Goal: Information Seeking & Learning: Learn about a topic

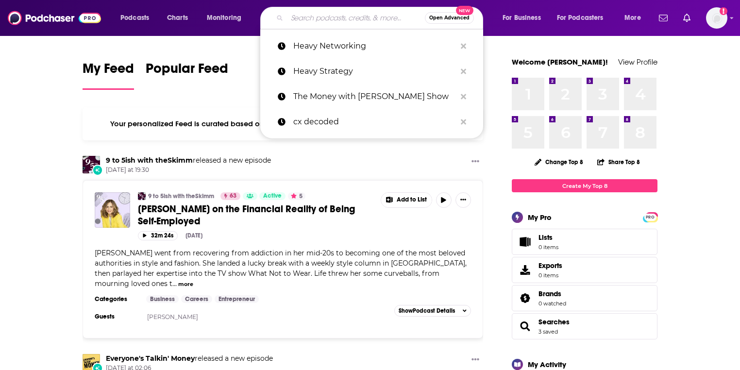
click at [326, 19] on input "Search podcasts, credits, & more..." at bounding box center [356, 18] width 138 height 16
paste input "Global Career Tech Education Podcast"
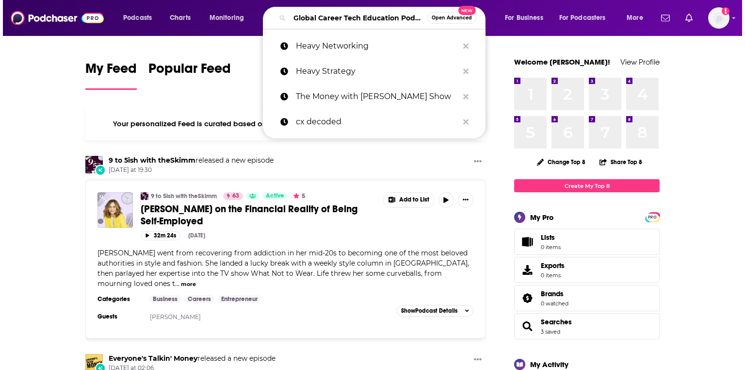
scroll to position [0, 25]
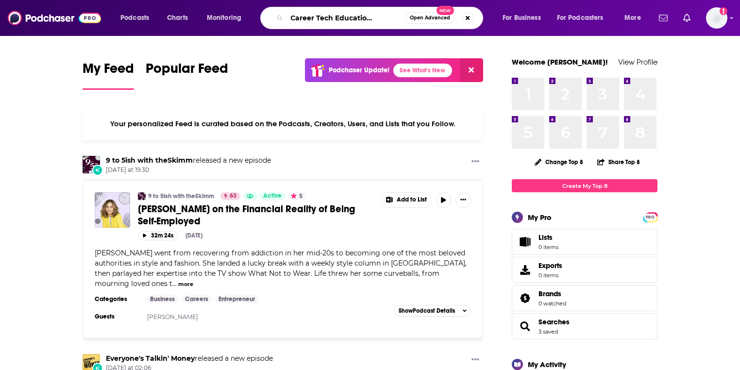
type input "Global Career Tech Education Podcast"
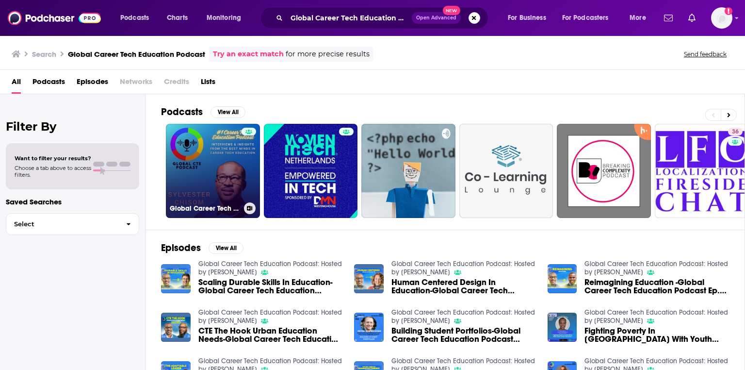
click at [237, 173] on link "Global Career Tech Education Podcast: Hosted by [PERSON_NAME]" at bounding box center [213, 171] width 94 height 94
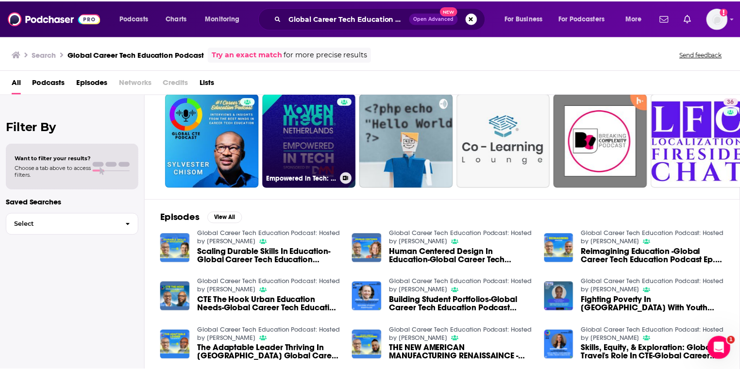
scroll to position [78, 0]
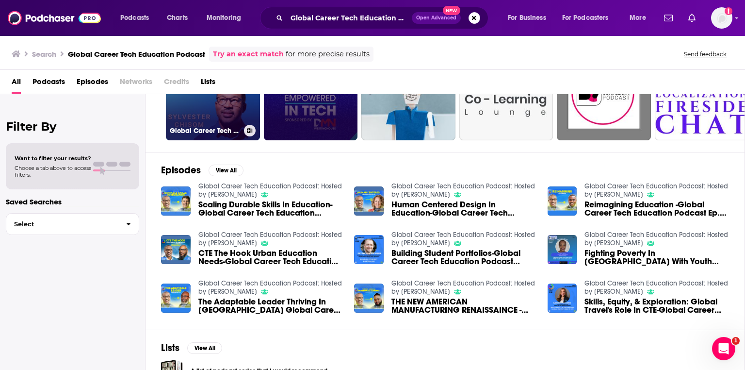
click at [200, 106] on link "Global Career Tech Education Podcast: Hosted by [PERSON_NAME]" at bounding box center [213, 93] width 94 height 94
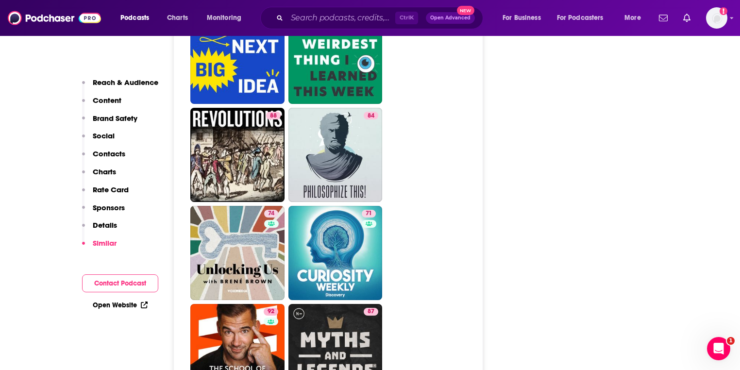
scroll to position [2135, 0]
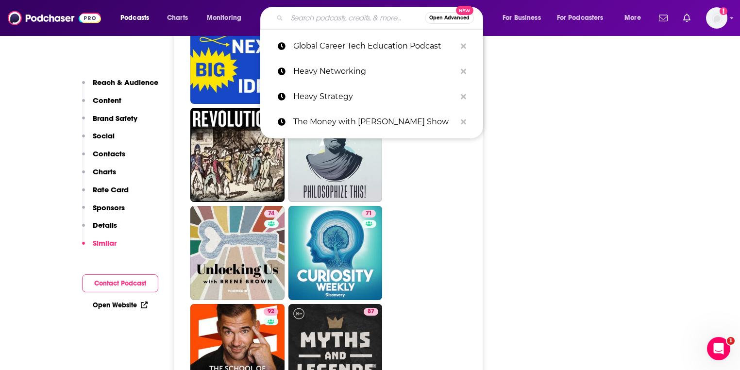
click at [334, 19] on input "Search podcasts, credits, & more..." at bounding box center [356, 18] width 138 height 16
paste input "Getting Smart"
type input "Getting Smart"
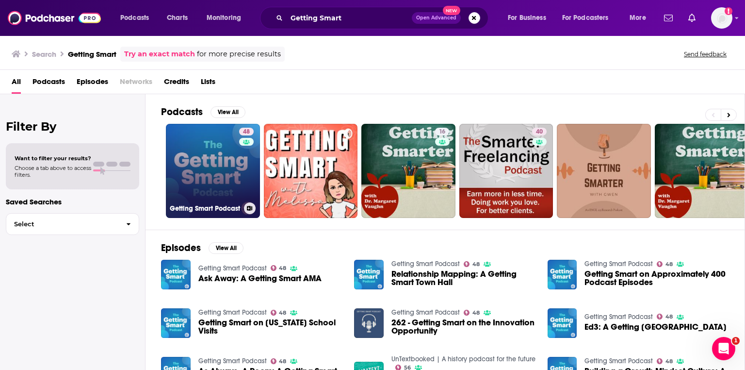
click at [234, 165] on link "48 Getting Smart Podcast" at bounding box center [213, 171] width 94 height 94
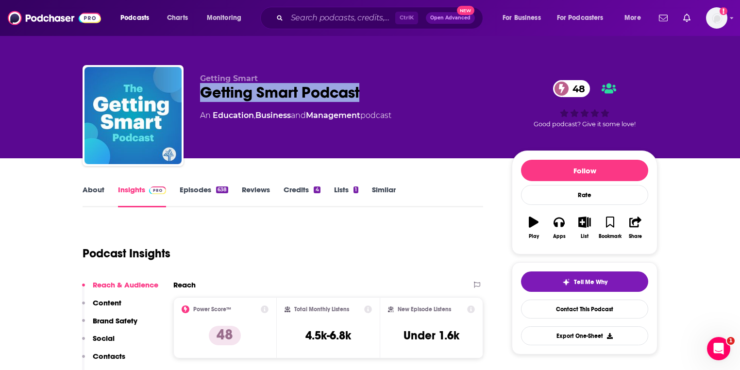
drag, startPoint x: 377, startPoint y: 94, endPoint x: 205, endPoint y: 100, distance: 171.4
click at [205, 100] on div "Getting Smart Podcast 48" at bounding box center [348, 92] width 296 height 19
copy h2 "Getting Smart Podcast"
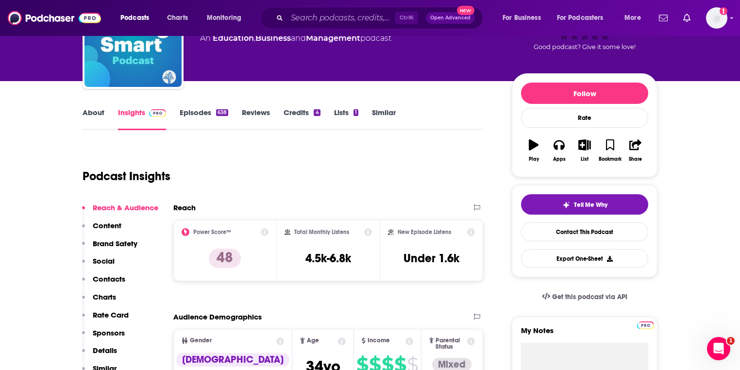
scroll to position [78, 0]
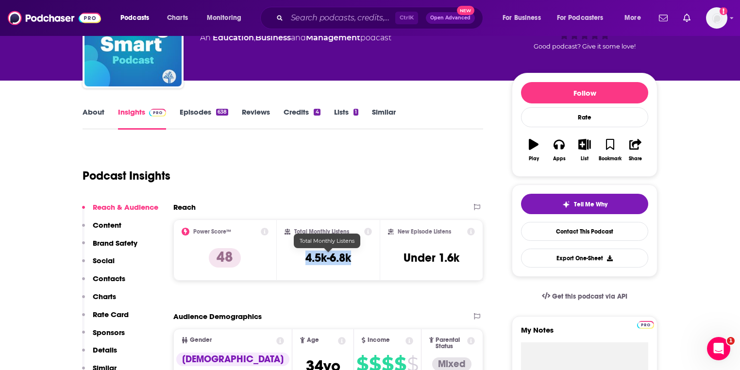
drag, startPoint x: 346, startPoint y: 254, endPoint x: 303, endPoint y: 258, distance: 42.9
click at [303, 258] on div "Total Monthly Listens 4.5k-6.8k" at bounding box center [328, 250] width 88 height 45
copy h3 "4.5k-6.8k"
click at [325, 17] on input "Search podcasts, credits, & more..." at bounding box center [341, 18] width 108 height 16
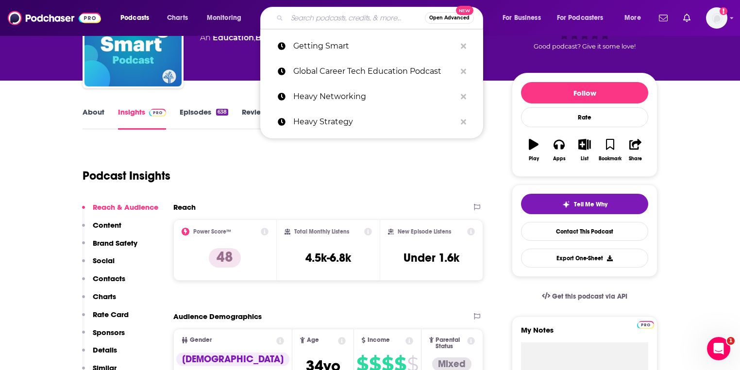
paste input "The AI Education Conversation"
type input "The AI Education Conversation"
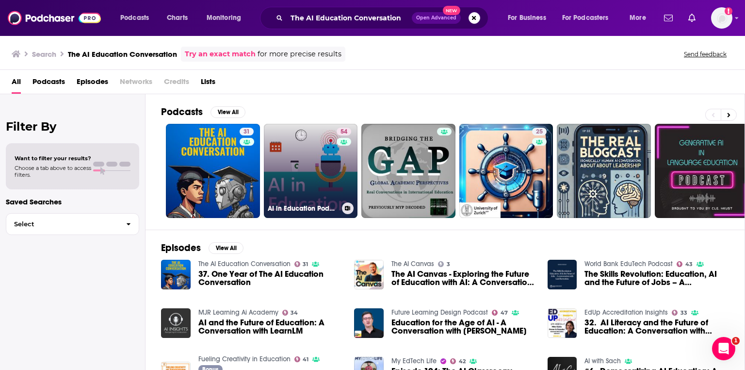
click at [313, 192] on link "54 AI in Education Podcast" at bounding box center [311, 171] width 94 height 94
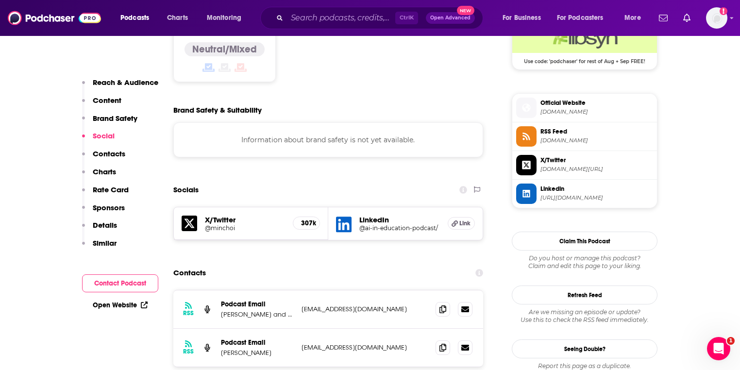
scroll to position [893, 0]
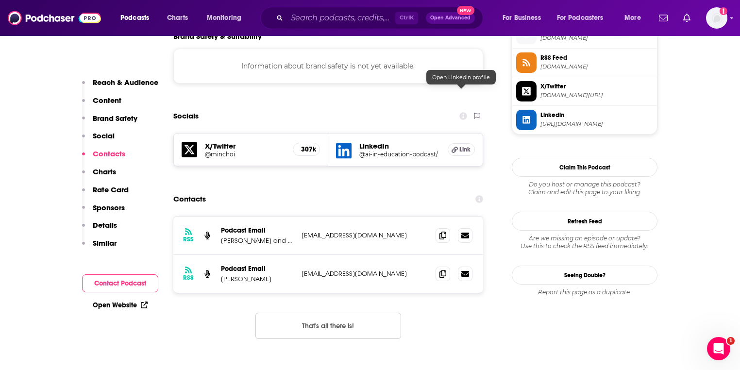
click at [461, 146] on span "Link" at bounding box center [464, 150] width 11 height 8
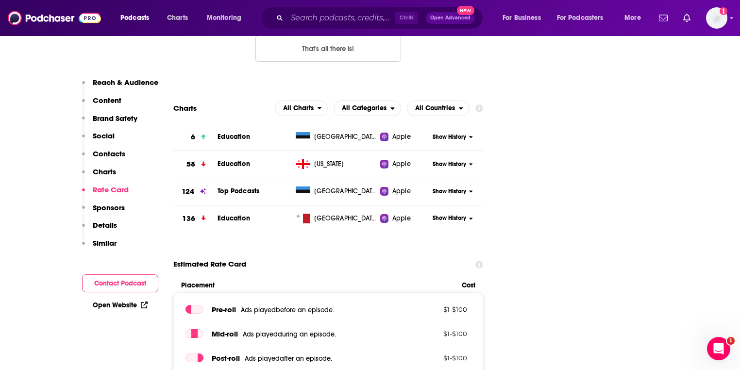
scroll to position [1126, 0]
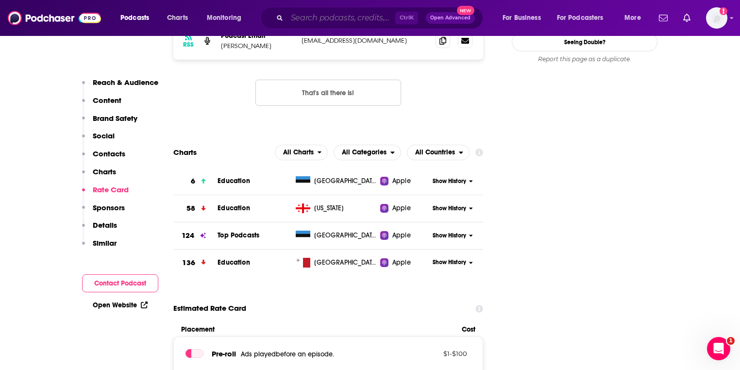
click at [325, 16] on input "Search podcasts, credits, & more..." at bounding box center [341, 18] width 108 height 16
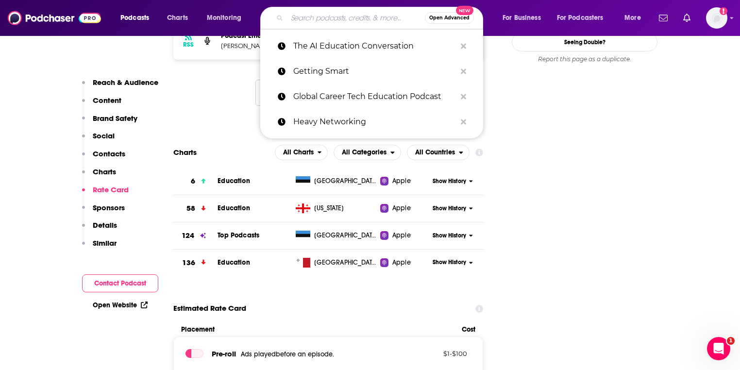
paste input "The Generative Age: AI in Education"
type input "The Generative Age: AI in Education"
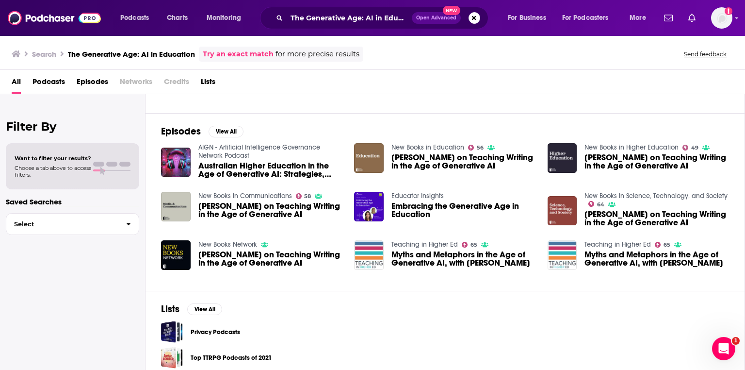
scroll to position [149, 0]
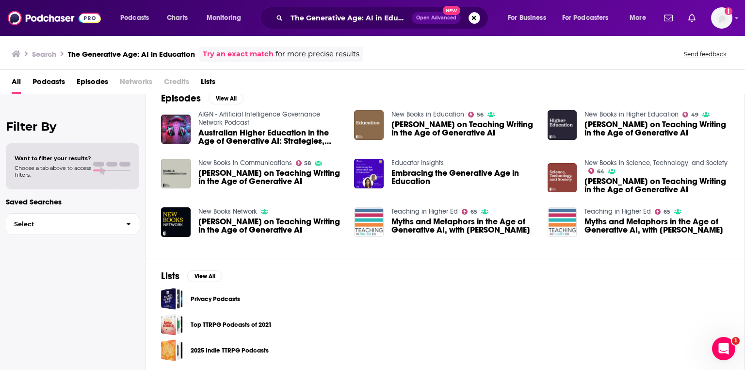
click at [325, 26] on div "The Generative Age: AI in Education Open Advanced New" at bounding box center [374, 18] width 229 height 22
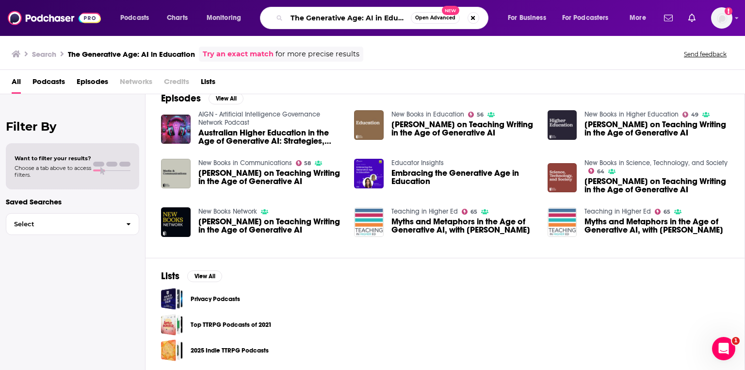
click at [326, 21] on input "The Generative Age: AI in Education" at bounding box center [349, 18] width 124 height 16
paste input "Getting Smart"
type input "Getting Smart"
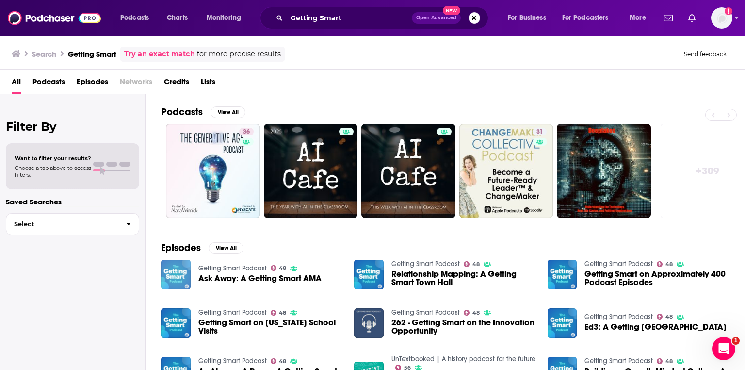
click at [180, 268] on img "Ask Away: A Getting Smart AMA" at bounding box center [176, 275] width 30 height 30
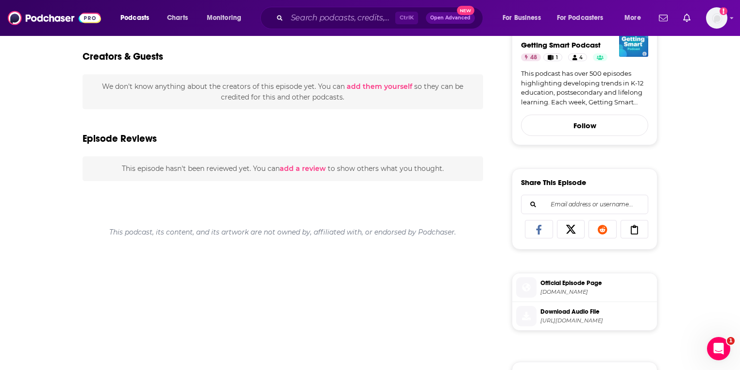
scroll to position [116, 0]
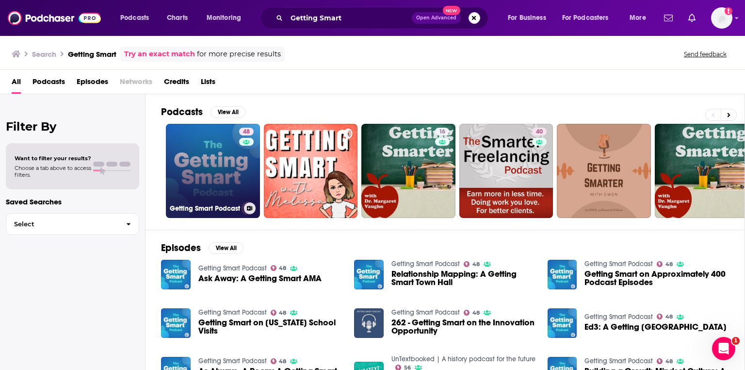
click at [200, 173] on link "48 Getting Smart Podcast" at bounding box center [213, 171] width 94 height 94
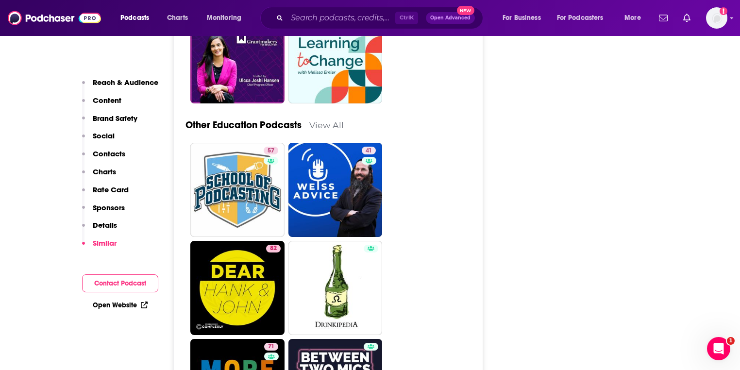
scroll to position [2989, 0]
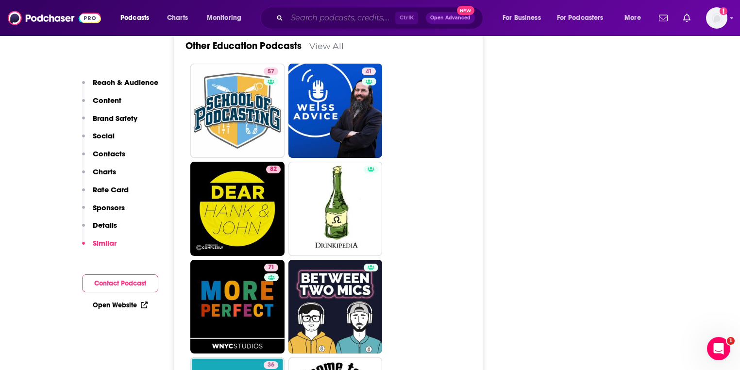
click at [353, 16] on input "Search podcasts, credits, & more..." at bounding box center [341, 18] width 108 height 16
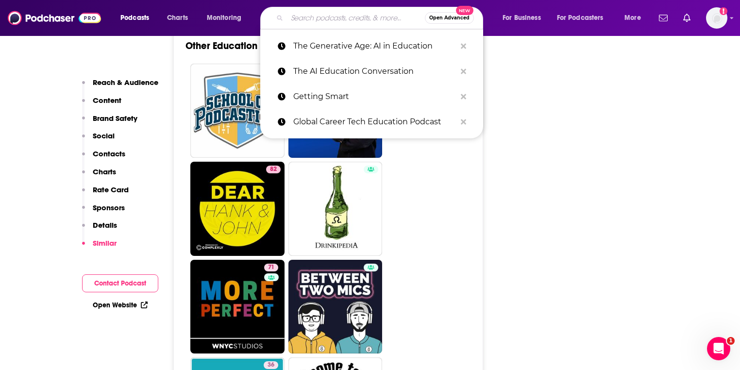
paste input "Digital Promise"
type input "Digital Promise"
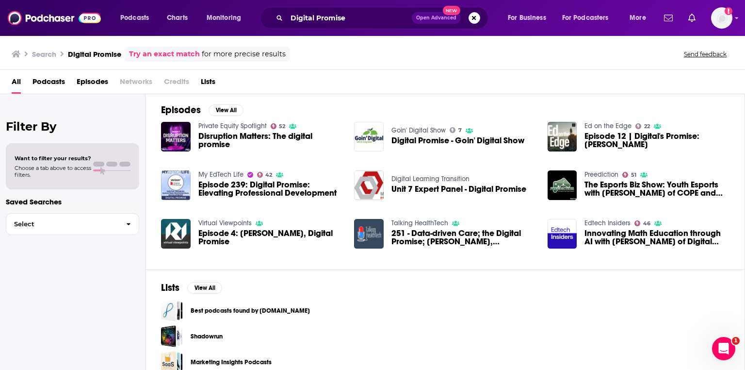
scroll to position [149, 0]
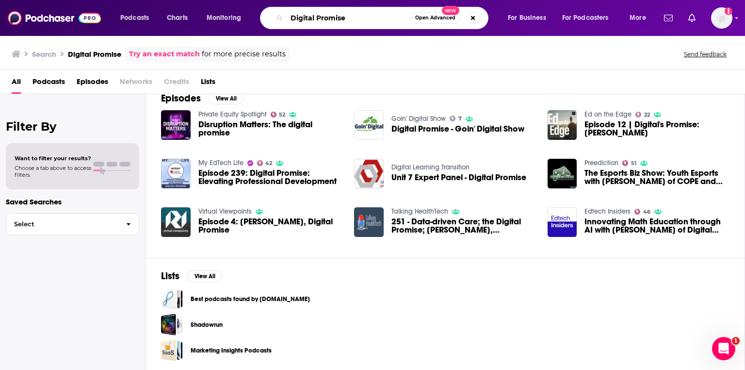
click at [330, 17] on input "Digital Promise" at bounding box center [349, 18] width 124 height 16
click at [332, 16] on input "Digital Promise" at bounding box center [349, 18] width 124 height 16
paste input "AI In Action: Exploring [DATE] Tech [DATE]"
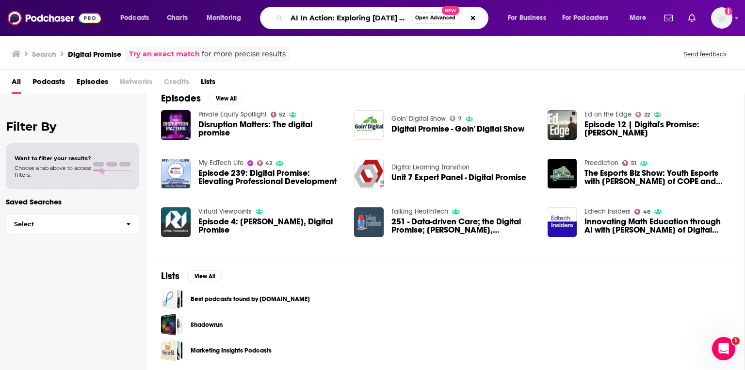
scroll to position [0, 49]
type input "AI In Action: Exploring [DATE] Tech [DATE]"
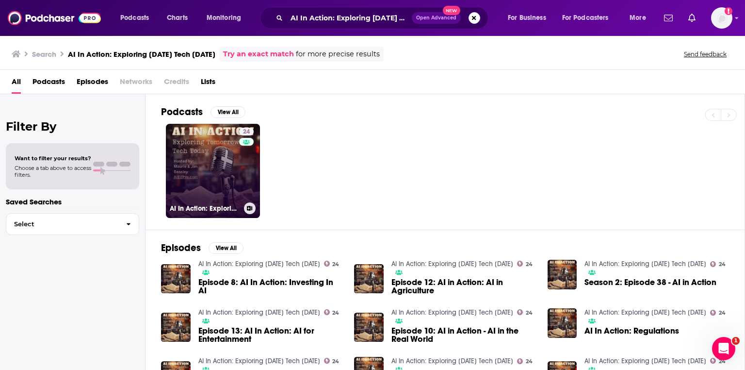
click at [229, 178] on link "24 AI In Action: Exploring [DATE] Tech [DATE]" at bounding box center [213, 171] width 94 height 94
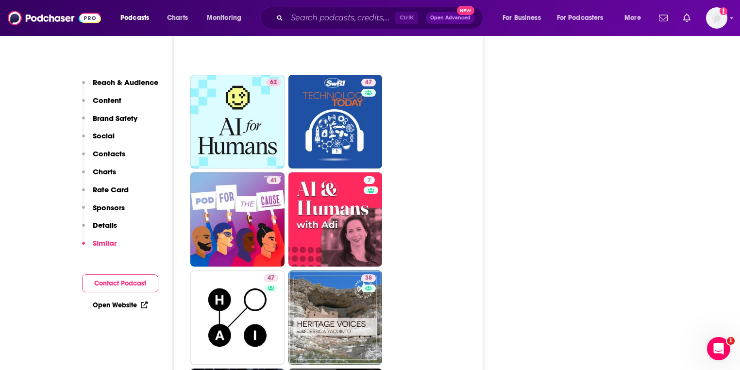
scroll to position [2135, 0]
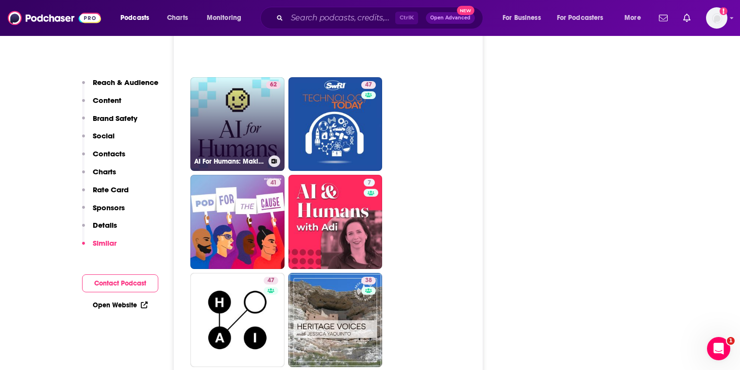
click at [255, 150] on link "62 AI For Humans: Making Artificial Intelligence Fun & Practical" at bounding box center [237, 124] width 94 height 94
type input "[URL][DOMAIN_NAME]"
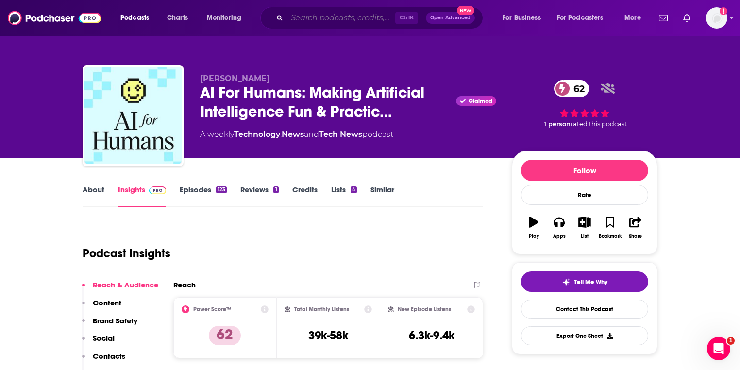
click at [354, 16] on input "Search podcasts, credits, & more..." at bounding box center [341, 18] width 108 height 16
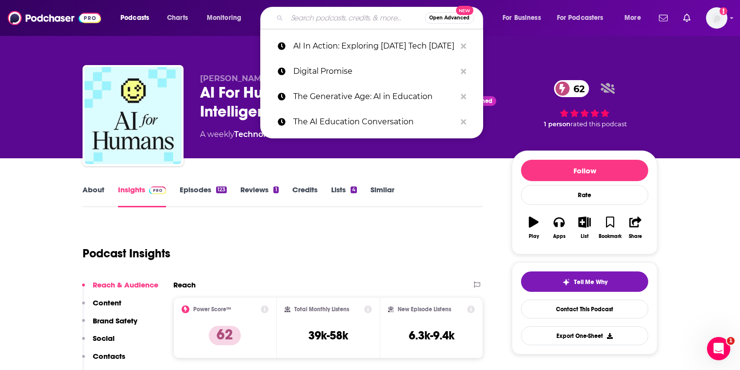
click at [354, 16] on input "Search podcasts, credits, & more..." at bounding box center [356, 18] width 138 height 16
paste input "The Human-Centric AI Podcast"
type input "The Human-Centric AI Podcast"
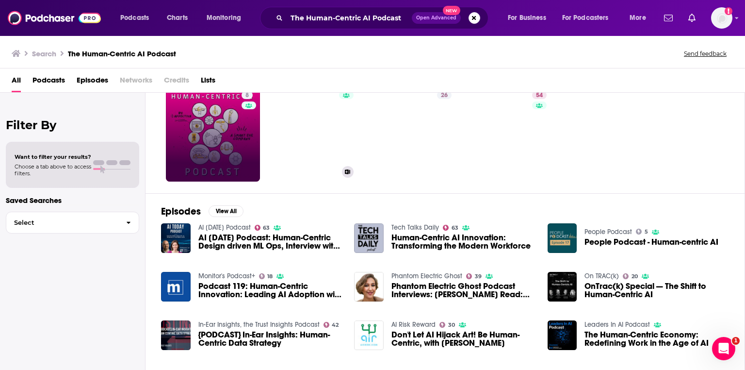
scroll to position [78, 0]
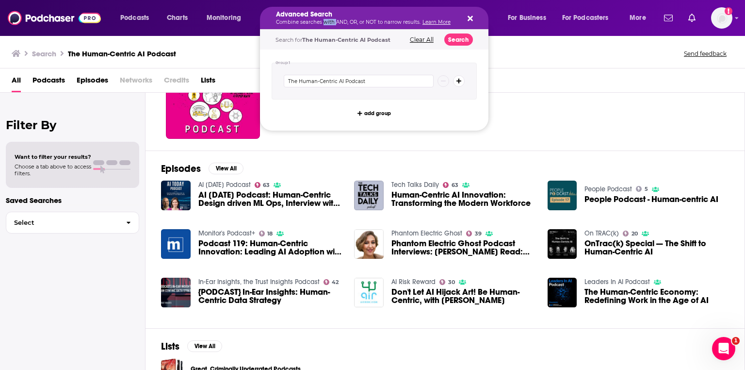
click at [323, 24] on p "Combine searches with AND, OR, or NOT to narrow results. Learn More" at bounding box center [366, 22] width 181 height 5
click at [468, 15] on icon "Search podcasts, credits, & more..." at bounding box center [470, 19] width 5 height 8
click at [385, 12] on h5 "Advanced Search" at bounding box center [366, 14] width 181 height 7
click at [384, 20] on p "Combine searches with AND, OR, or NOT to narrow results. Learn More" at bounding box center [366, 22] width 181 height 5
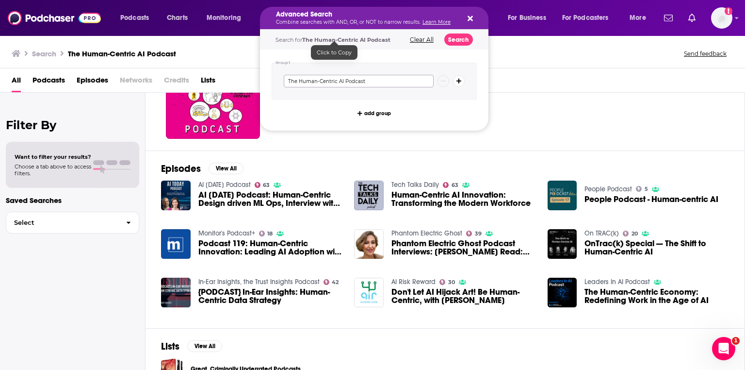
click at [362, 75] on input "The Human-Centric AI Podcast" at bounding box center [359, 81] width 150 height 13
click at [361, 81] on input "The Human-Centric AI Podcast" at bounding box center [359, 81] width 150 height 13
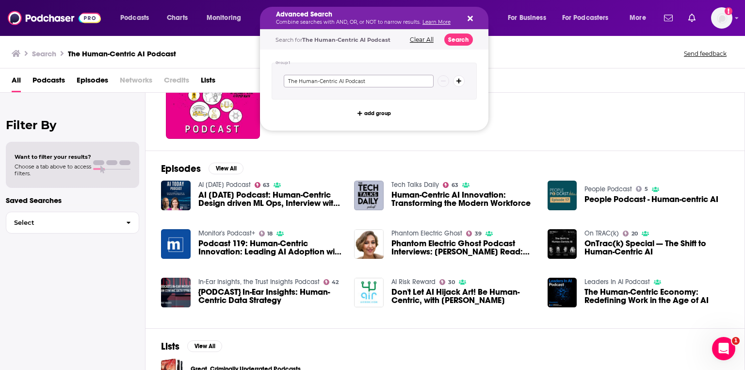
paste input "AI Security"
type input "AI Security Podcast"
click at [452, 38] on button "Search" at bounding box center [459, 39] width 29 height 12
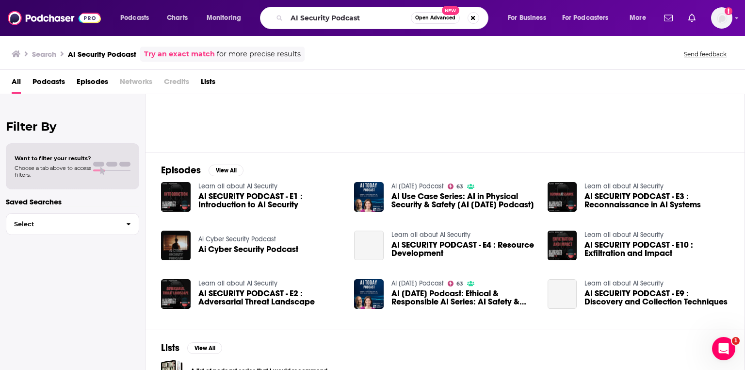
click at [428, 16] on span "Open Advanced" at bounding box center [435, 18] width 40 height 5
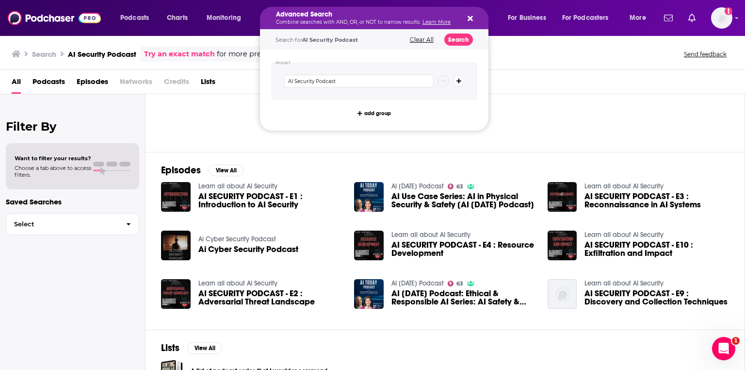
click at [474, 17] on div "Advanced Search Combine searches with AND, OR, or NOT to narrow results. Learn …" at bounding box center [374, 18] width 229 height 22
click at [466, 17] on button "Search podcasts, credits, & more..." at bounding box center [469, 18] width 8 height 8
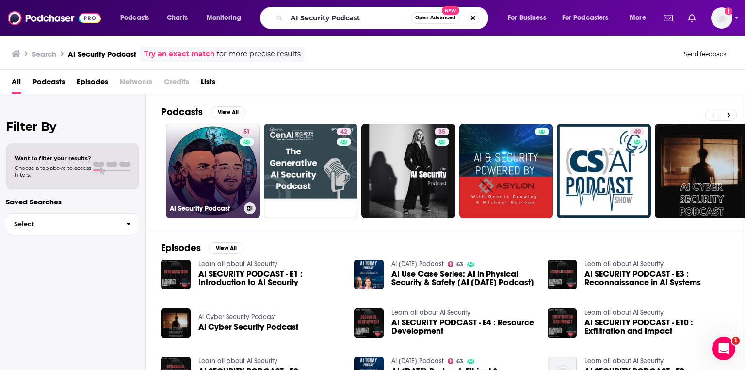
click at [196, 169] on link "51 AI Security Podcast" at bounding box center [213, 171] width 94 height 94
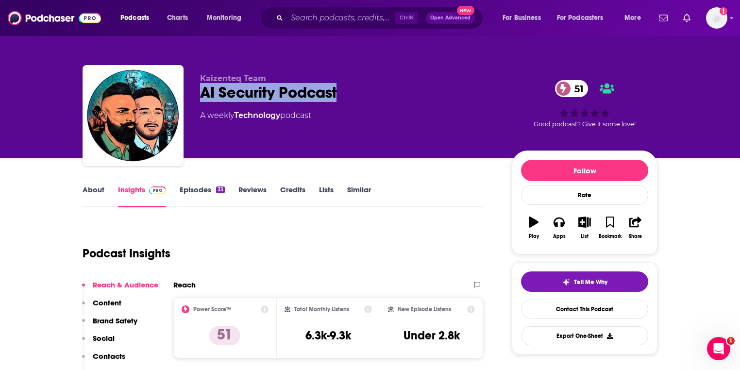
drag, startPoint x: 346, startPoint y: 89, endPoint x: 202, endPoint y: 93, distance: 144.2
click at [202, 93] on div "AI Security Podcast 51" at bounding box center [348, 92] width 296 height 19
copy h2 "AI Security Podcast"
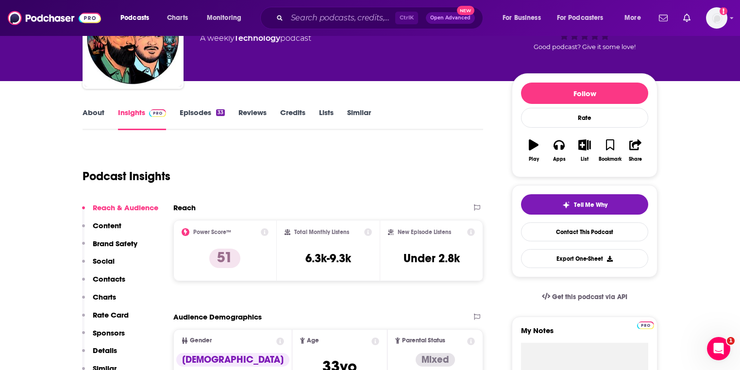
scroll to position [78, 0]
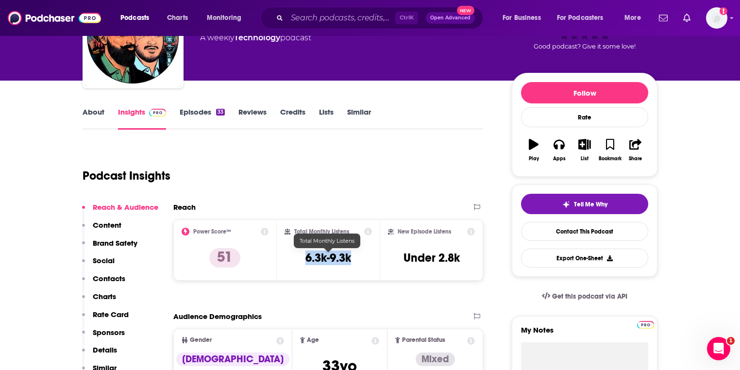
drag, startPoint x: 357, startPoint y: 257, endPoint x: 303, endPoint y: 258, distance: 53.9
click at [303, 258] on div "Total Monthly Listens 6.3k-9.3k" at bounding box center [328, 250] width 88 height 45
copy h3 "6.3k-9.3k"
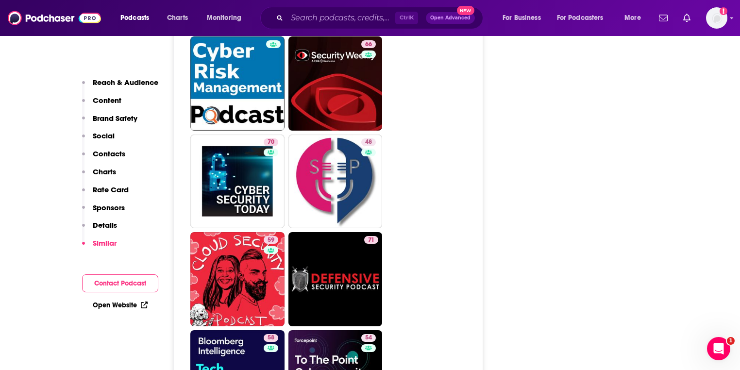
scroll to position [2252, 0]
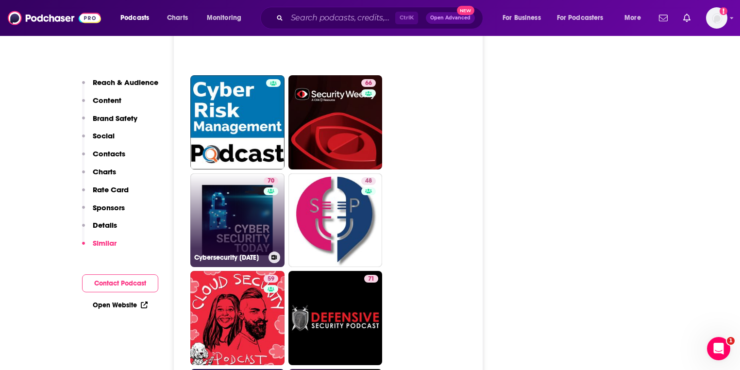
click at [250, 212] on link "70 Cybersecurity [DATE]" at bounding box center [237, 220] width 94 height 94
type input "[URL][DOMAIN_NAME][DATE]"
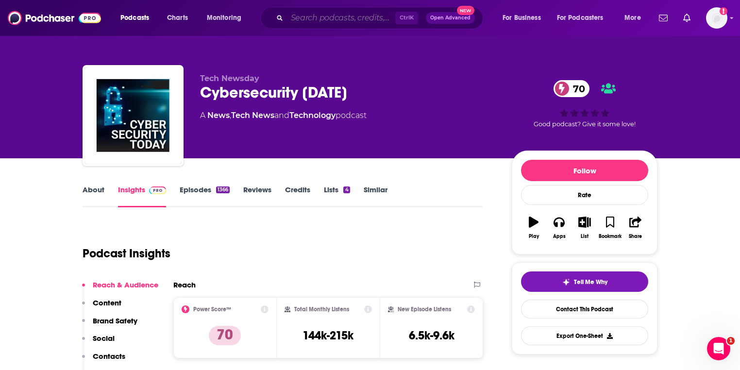
click at [314, 14] on input "Search podcasts, credits, & more..." at bounding box center [341, 18] width 108 height 16
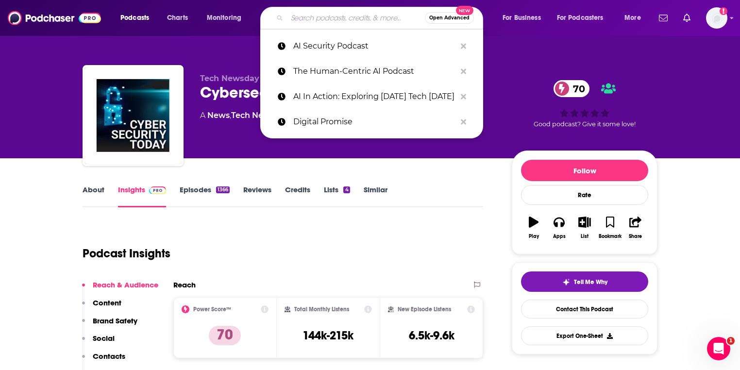
click at [314, 14] on input "Search podcasts, credits, & more..." at bounding box center [356, 18] width 138 height 16
paste input "Cybersecurity Where You Are"
type input "Cybersecurity Where You Are"
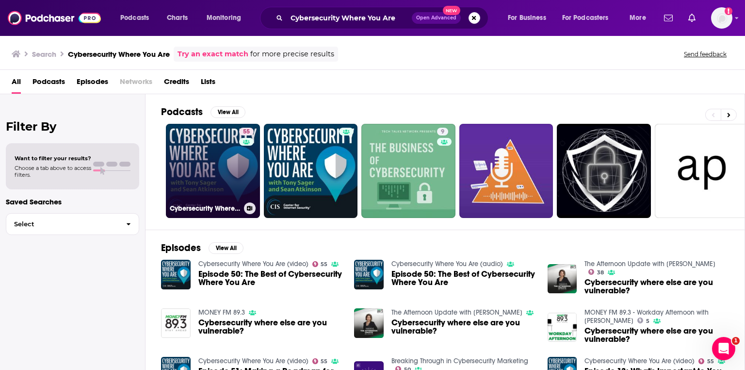
click at [227, 164] on link "55 Cybersecurity Where You Are (video)" at bounding box center [213, 171] width 94 height 94
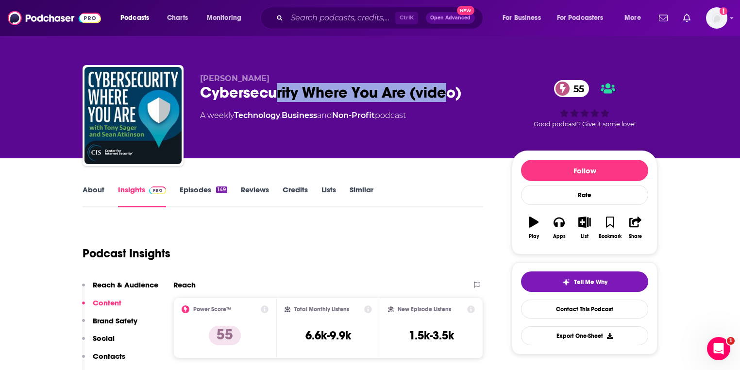
drag, startPoint x: 448, startPoint y: 92, endPoint x: 271, endPoint y: 103, distance: 177.5
click at [271, 103] on div "[PERSON_NAME] Cybersecurity Where You Are (video) 55 A weekly Technology , Busi…" at bounding box center [348, 113] width 296 height 78
click at [271, 104] on div "[PERSON_NAME] Cybersecurity Where You Are (video) 55 A weekly Technology , Busi…" at bounding box center [348, 113] width 296 height 78
drag, startPoint x: 202, startPoint y: 92, endPoint x: 403, endPoint y: 96, distance: 200.9
click at [403, 96] on div "Cybersecurity Where You Are (video) 55" at bounding box center [348, 92] width 296 height 19
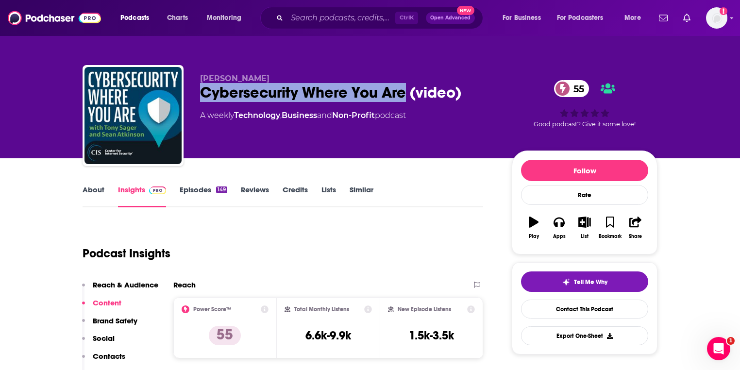
copy h2 "Cybersecurity Where You Are"
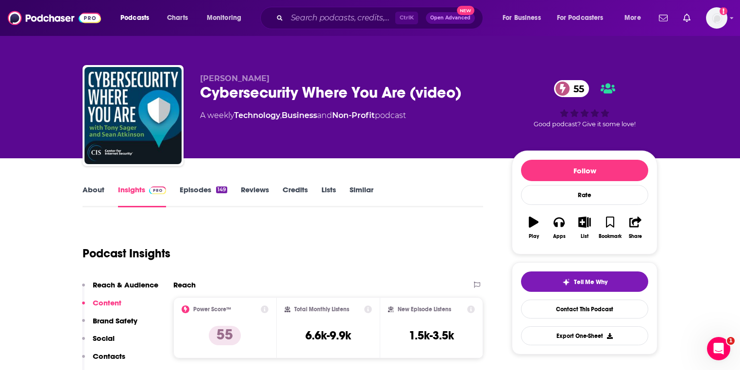
click at [441, 94] on div "Cybersecurity Where You Are (video) 55" at bounding box center [348, 92] width 296 height 19
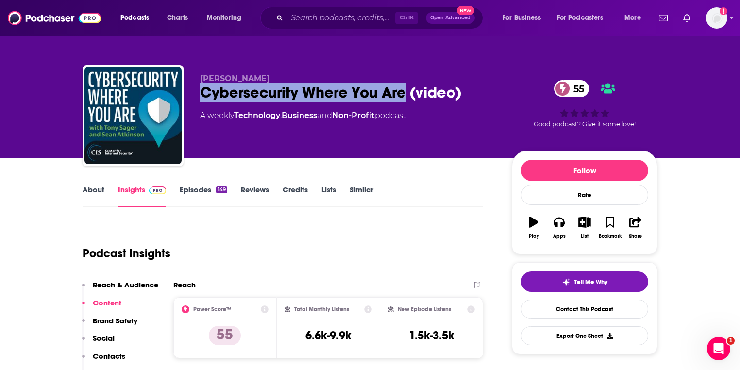
drag, startPoint x: 404, startPoint y: 93, endPoint x: 197, endPoint y: 93, distance: 206.7
click at [197, 93] on div "[PERSON_NAME] Cybersecurity Where You Are (video) 55 A weekly Technology , Busi…" at bounding box center [369, 117] width 575 height 105
copy h2 "Cybersecurity Where You Are"
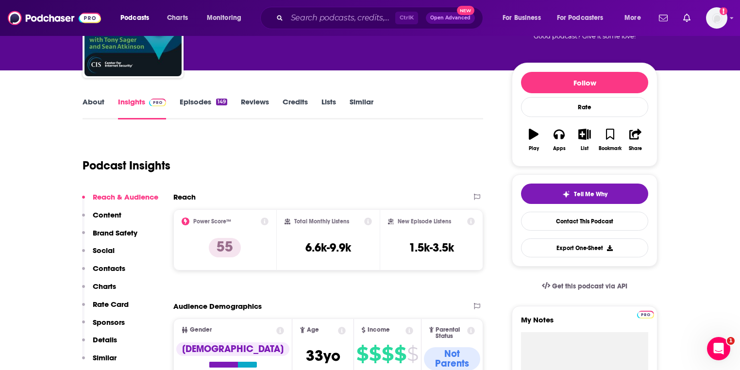
scroll to position [155, 0]
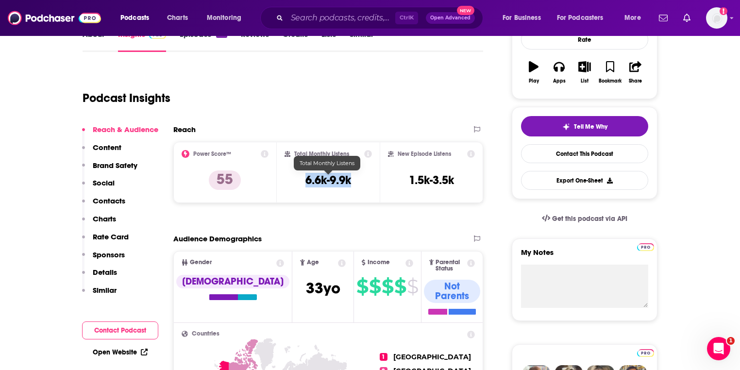
drag, startPoint x: 350, startPoint y: 180, endPoint x: 297, endPoint y: 180, distance: 52.9
click at [297, 180] on div "Total Monthly Listens 6.6k-9.9k" at bounding box center [328, 172] width 88 height 45
copy h3 "6.6k-9.9k"
click at [313, 17] on input "Search podcasts, credits, & more..." at bounding box center [341, 18] width 108 height 16
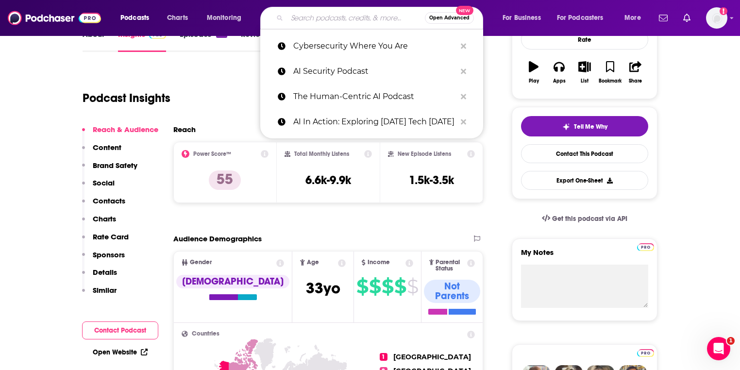
click at [313, 17] on input "Search podcasts, credits, & more..." at bounding box center [356, 18] width 138 height 16
paste input "EDUCAUSE Shop Talk"
type input "EDUCAUSE Shop Talk"
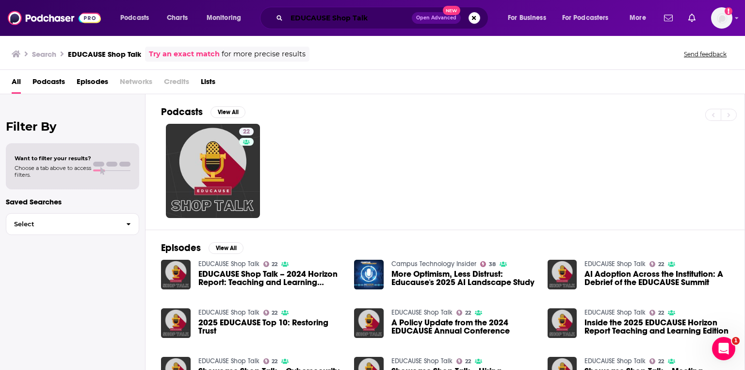
click at [371, 10] on div "EDUCAUSE Shop Talk Open Advanced New" at bounding box center [374, 18] width 229 height 22
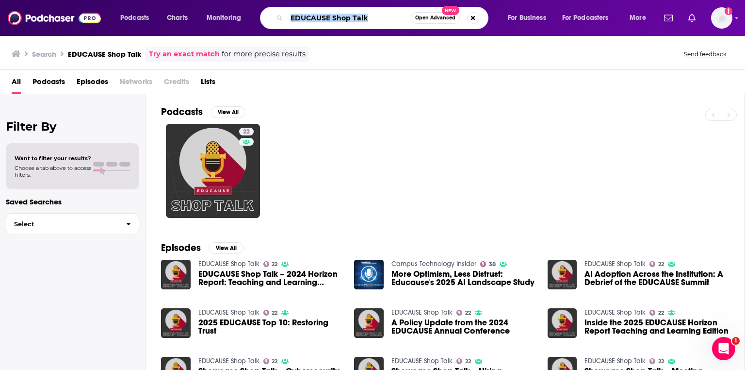
click at [371, 10] on div "EDUCAUSE Shop Talk Open Advanced New" at bounding box center [374, 18] width 229 height 22
click at [366, 17] on input "EDUCAUSE Shop Talk" at bounding box center [349, 18] width 124 height 16
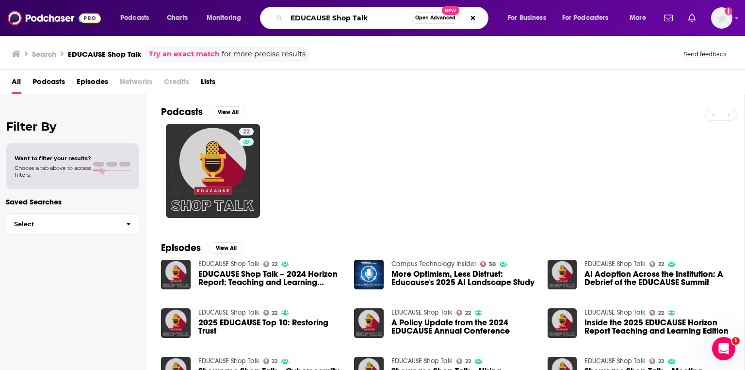
paste input "Darknet Diaries"
type input "Darknet Diaries"
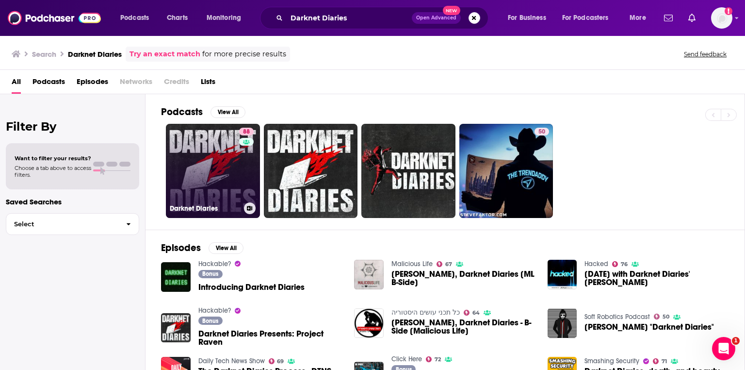
click at [225, 169] on link "88 Darknet Diaries" at bounding box center [213, 171] width 94 height 94
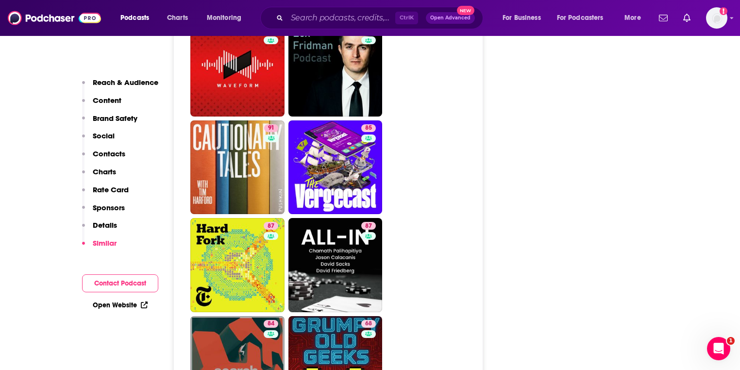
scroll to position [2562, 0]
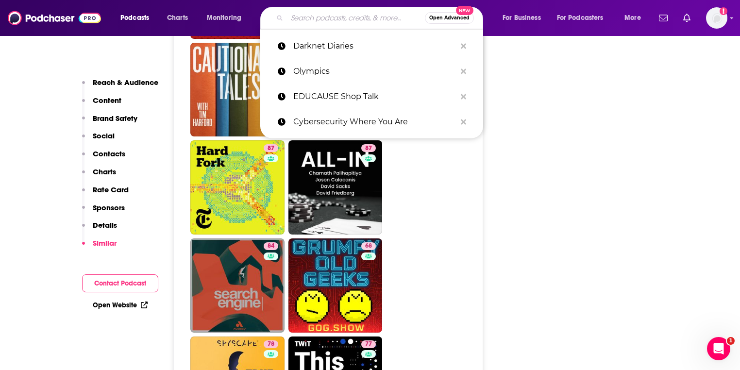
click at [375, 16] on input "Search podcasts, credits, & more..." at bounding box center [356, 18] width 138 height 16
paste input "Cybersecurity [DATE]"
type input "Cybersecurity [DATE]"
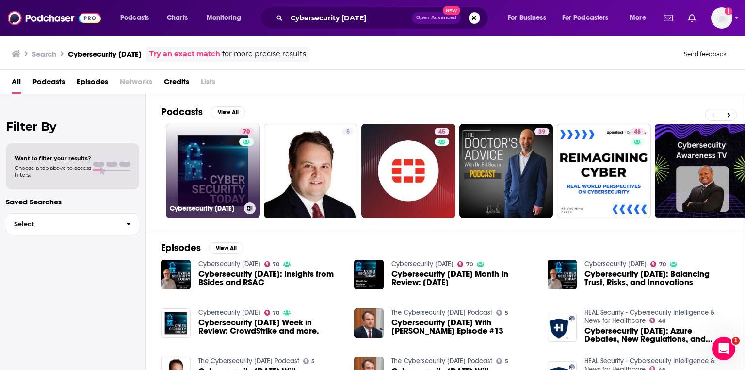
click at [232, 170] on link "70 Cybersecurity [DATE]" at bounding box center [213, 171] width 94 height 94
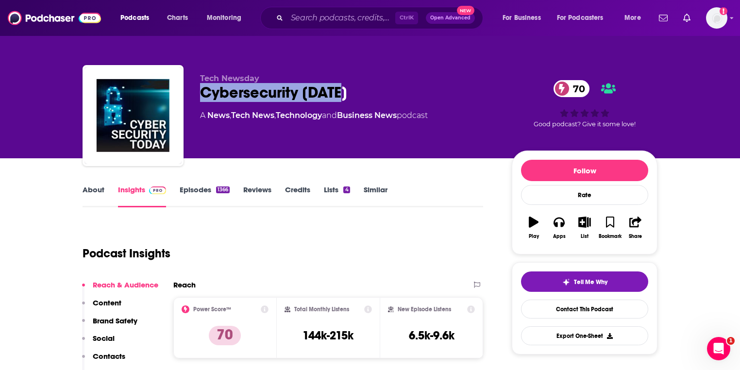
drag, startPoint x: 346, startPoint y: 93, endPoint x: 202, endPoint y: 93, distance: 143.2
click at [202, 93] on div "Cybersecurity [DATE] 70" at bounding box center [348, 92] width 296 height 19
copy h2 "Cybersecurity [DATE]"
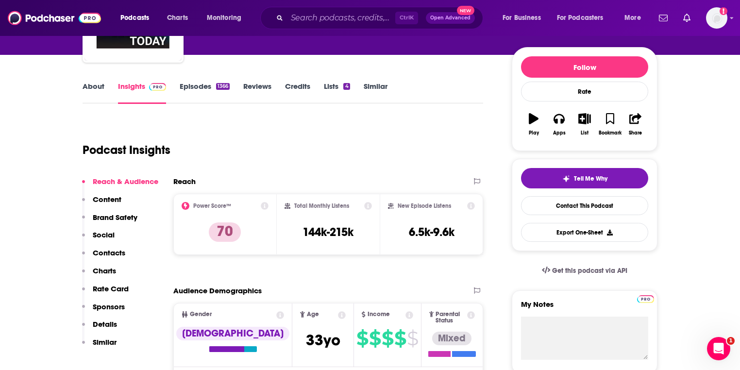
scroll to position [116, 0]
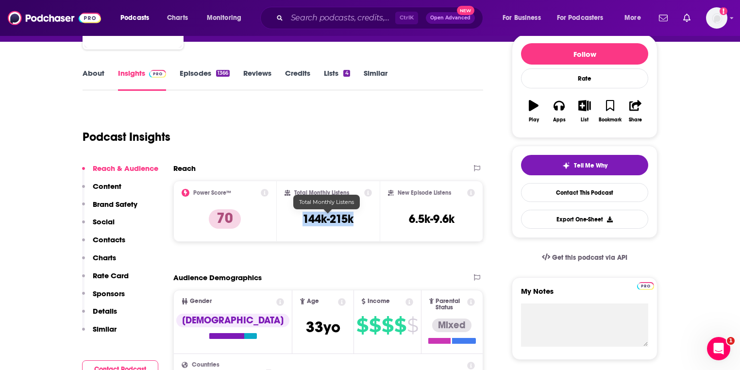
drag, startPoint x: 336, startPoint y: 218, endPoint x: 295, endPoint y: 216, distance: 41.3
click at [295, 216] on div "Total Monthly Listens 144k-215k" at bounding box center [328, 211] width 88 height 45
copy h3 "144k-215k"
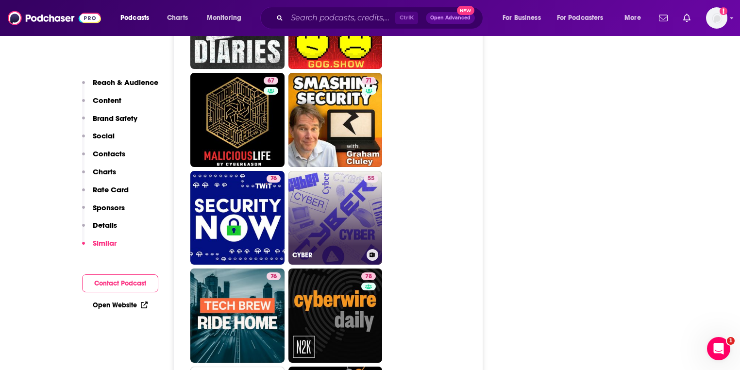
scroll to position [2523, 0]
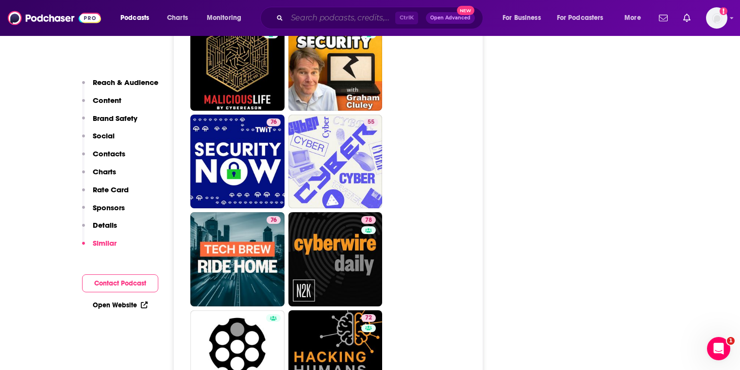
click at [318, 24] on input "Search podcasts, credits, & more..." at bounding box center [341, 18] width 108 height 16
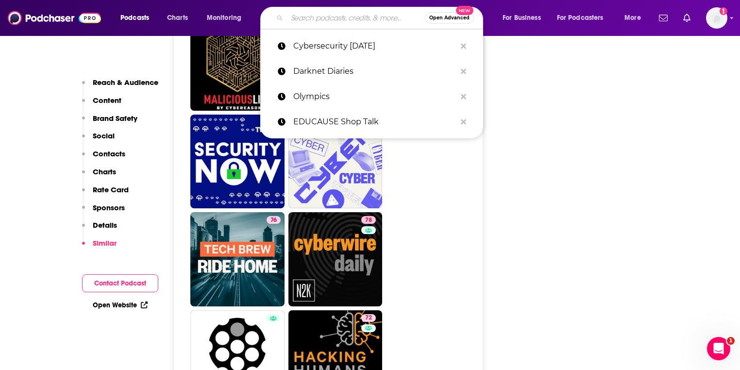
paste input "Cyberview"
type input "Cyberview"
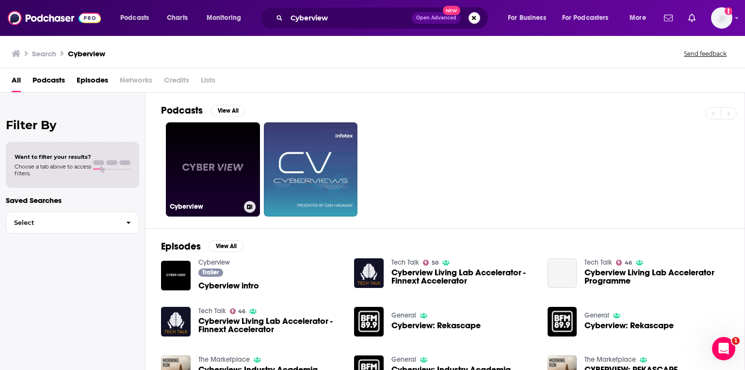
click at [222, 164] on link "Cyberview" at bounding box center [213, 169] width 94 height 94
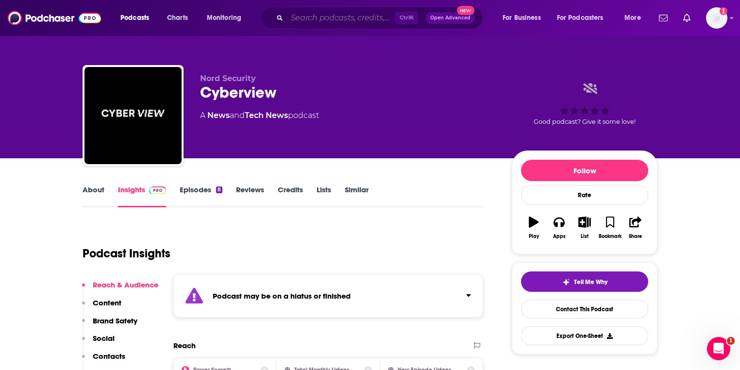
click at [341, 16] on input "Search podcasts, credits, & more..." at bounding box center [341, 18] width 108 height 16
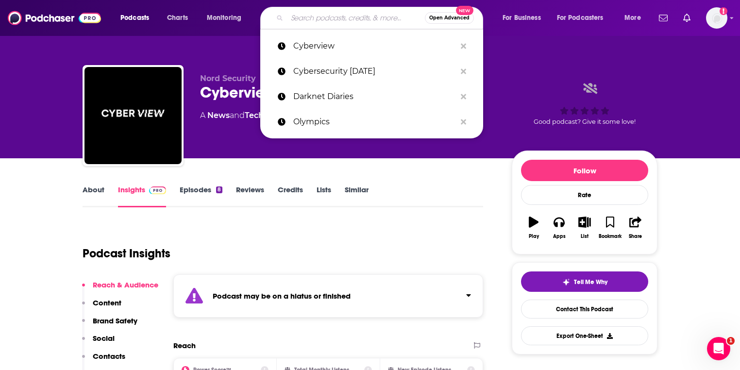
paste input "CyberWire Daily"
type input "CyberWire Daily"
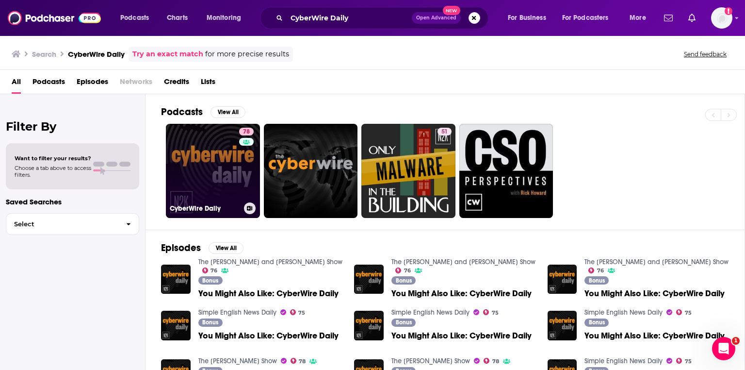
click at [225, 195] on link "78 CyberWire Daily" at bounding box center [213, 171] width 94 height 94
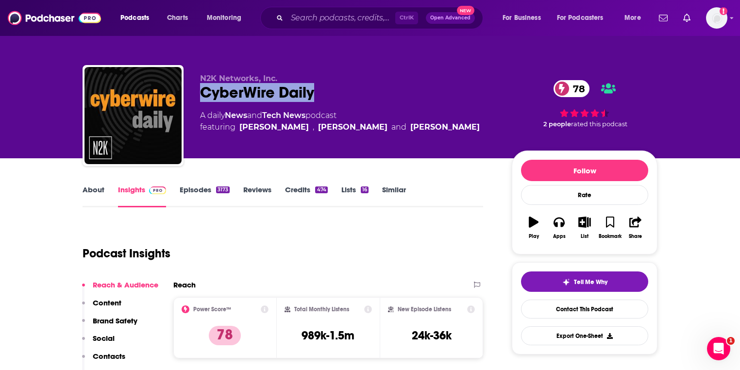
drag, startPoint x: 326, startPoint y: 91, endPoint x: 202, endPoint y: 91, distance: 124.2
click at [202, 91] on div "CyberWire Daily 78" at bounding box center [348, 92] width 296 height 19
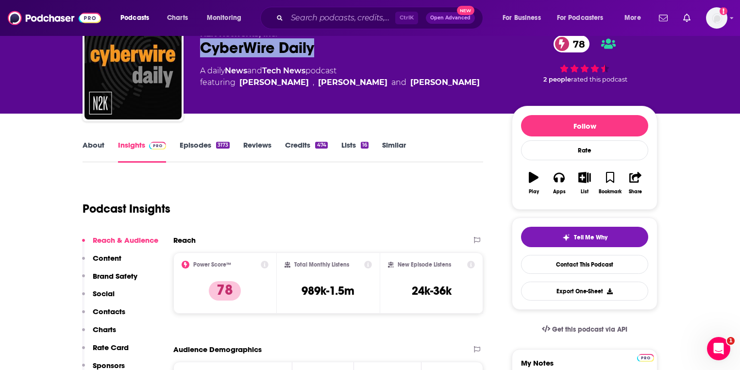
scroll to position [78, 0]
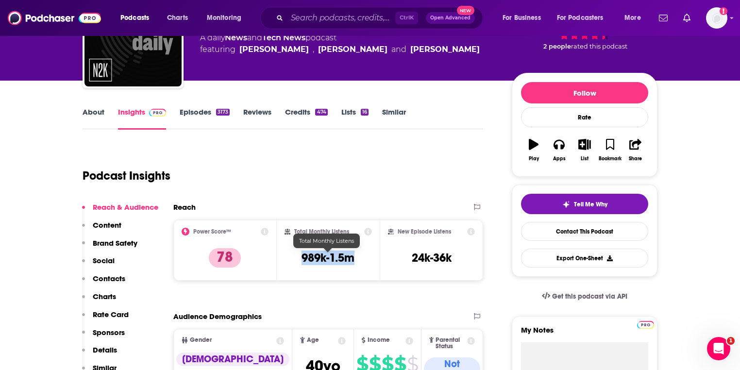
drag, startPoint x: 350, startPoint y: 256, endPoint x: 293, endPoint y: 260, distance: 57.4
click at [293, 260] on div "Total Monthly Listens 989k-1.5m" at bounding box center [328, 250] width 88 height 45
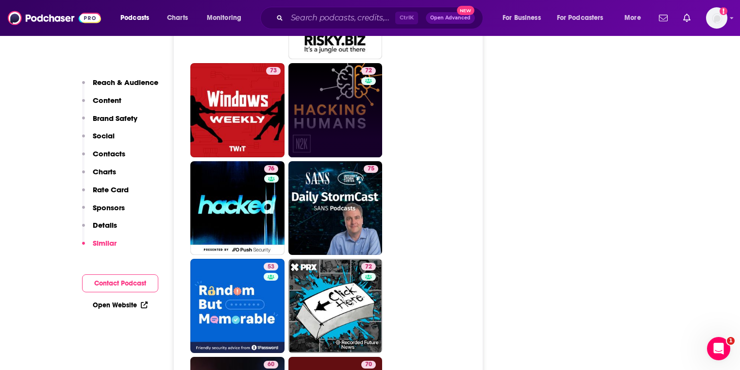
scroll to position [3067, 0]
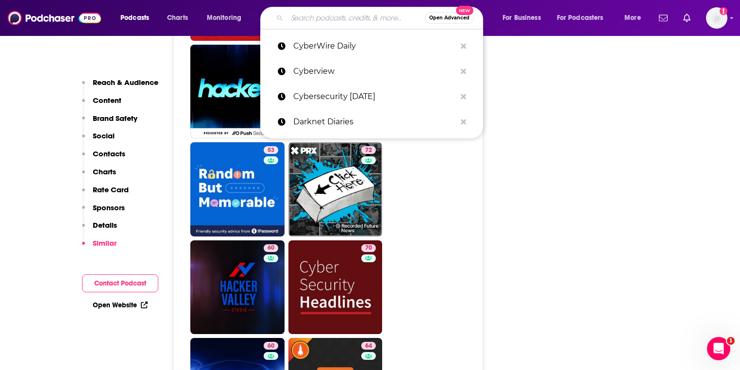
click at [310, 19] on input "Search podcasts, credits, & more..." at bounding box center [356, 18] width 138 height 16
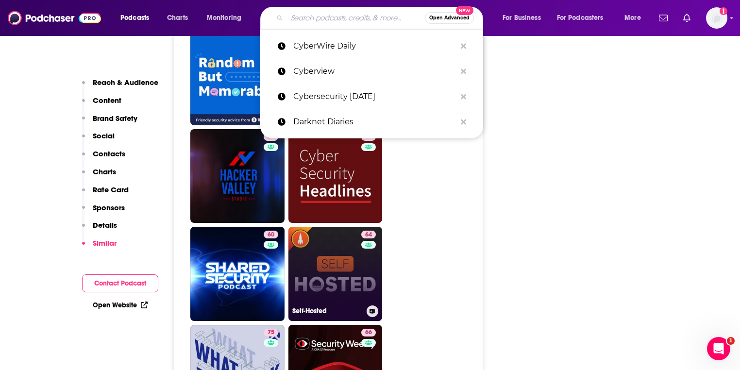
scroll to position [3145, 0]
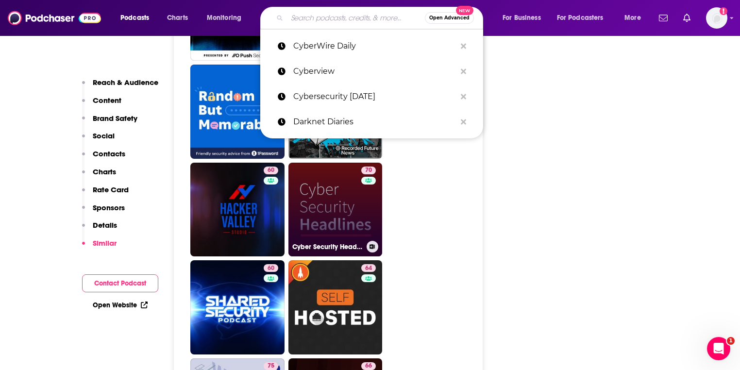
click at [336, 168] on link "70 Cyber Security Headlines" at bounding box center [335, 210] width 94 height 94
type input "[URL][DOMAIN_NAME]"
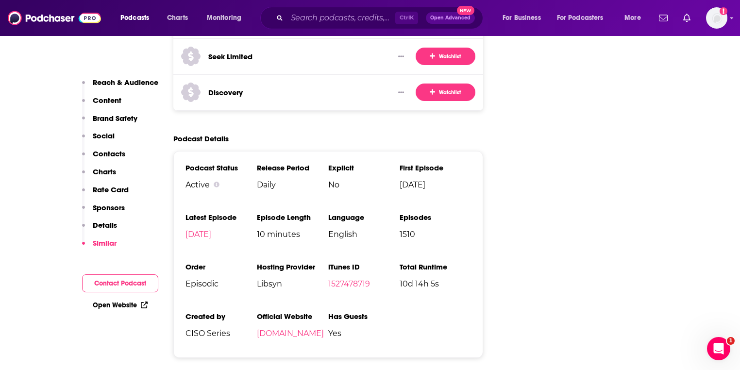
scroll to position [1669, 0]
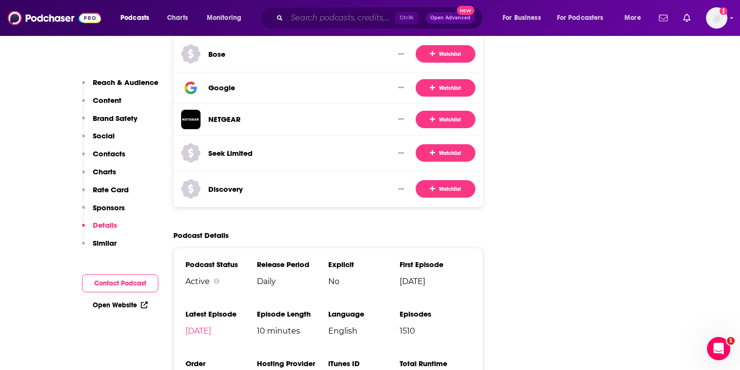
click at [315, 15] on input "Search podcasts, credits, & more..." at bounding box center [341, 18] width 108 height 16
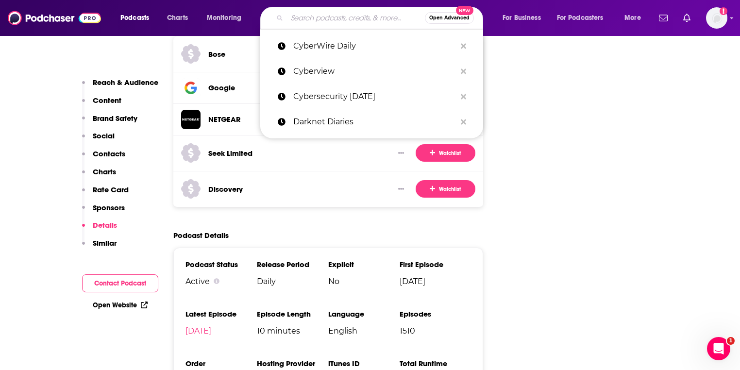
paste input "Security Now!"
type input "Security Now!"
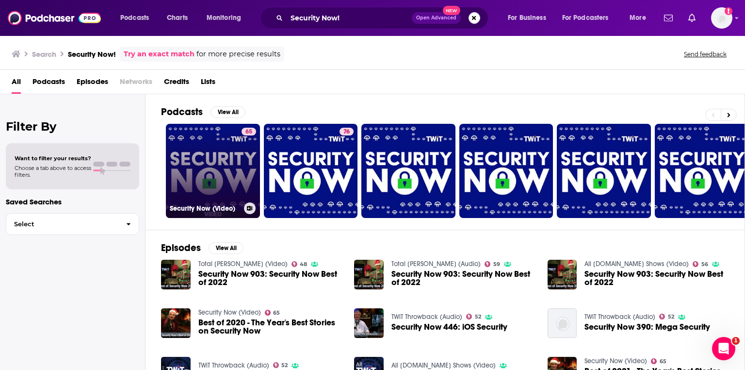
click at [237, 161] on link "65 Security Now (Video)" at bounding box center [213, 171] width 94 height 94
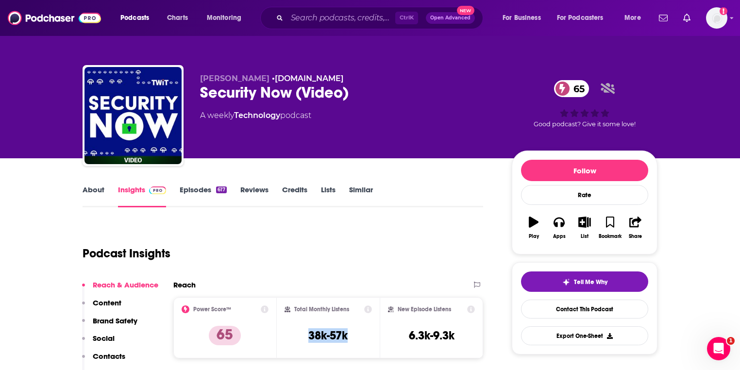
drag, startPoint x: 347, startPoint y: 335, endPoint x: 300, endPoint y: 335, distance: 47.1
click at [300, 335] on div "Total Monthly Listens 38k-57k" at bounding box center [328, 327] width 88 height 45
click at [322, 23] on input "Search podcasts, credits, & more..." at bounding box center [341, 18] width 108 height 16
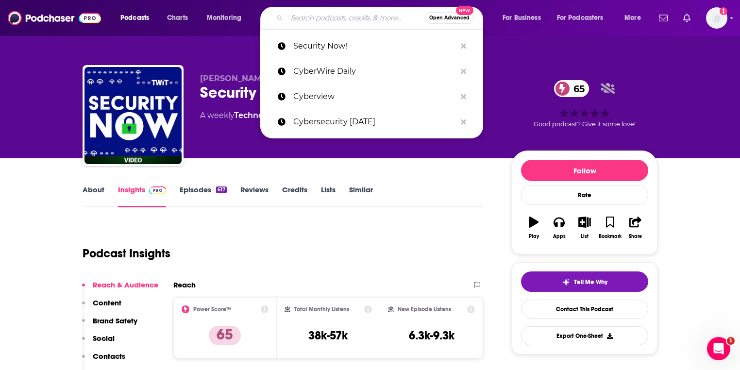
paste input "What the EdTech?"
type input "What the EdTech?"
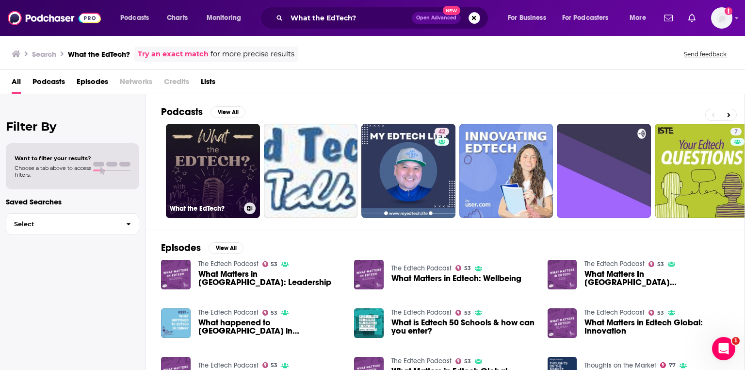
click at [194, 179] on link "What the EdTech?" at bounding box center [213, 171] width 94 height 94
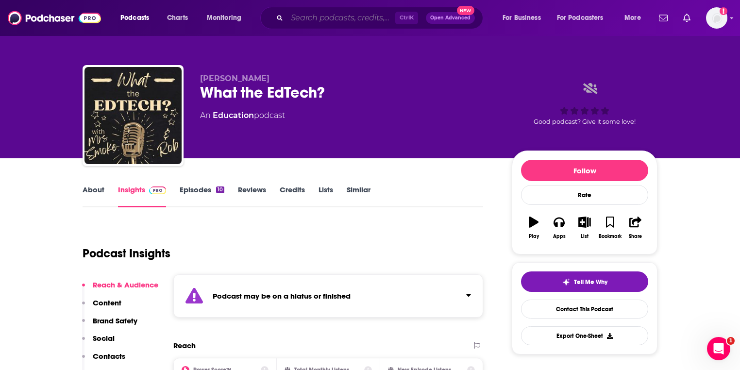
click at [319, 19] on input "Search podcasts, credits, & more..." at bounding box center [341, 18] width 108 height 16
paste input "Digital Promise"
type input "Digital Promise"
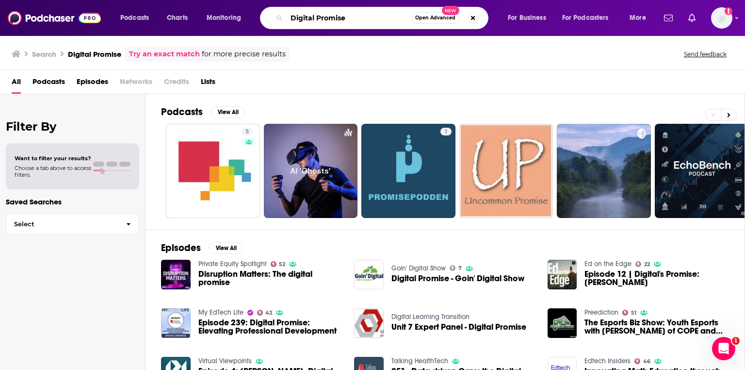
click at [383, 12] on input "Digital Promise" at bounding box center [349, 18] width 124 height 16
paste input "BRN"
click at [383, 12] on input "Digital BRN" at bounding box center [349, 18] width 124 height 16
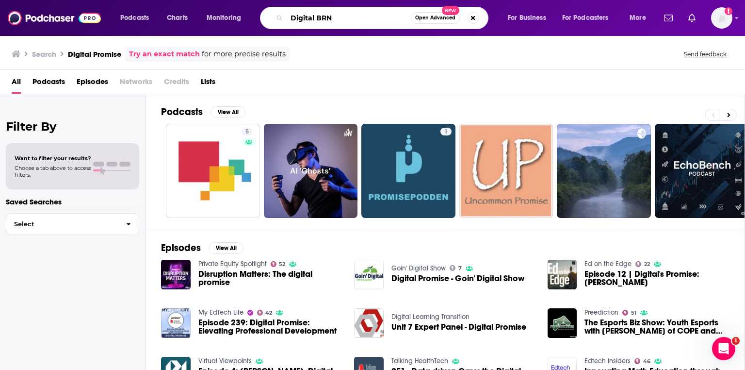
click at [383, 12] on input "Digital BRN" at bounding box center [349, 18] width 124 height 16
paste input "Search podcasts, credits, & more..."
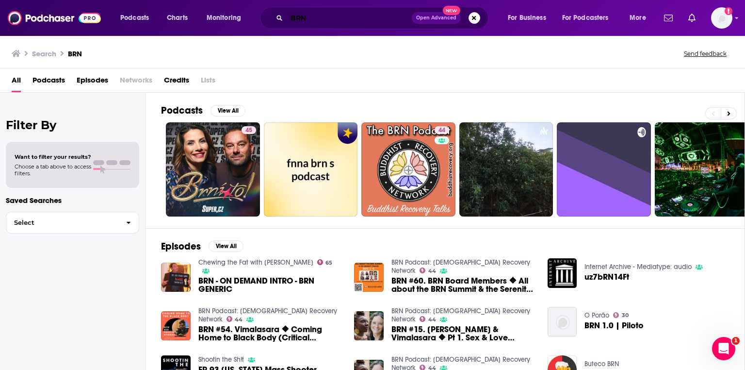
click at [314, 22] on input "BRN" at bounding box center [349, 18] width 125 height 16
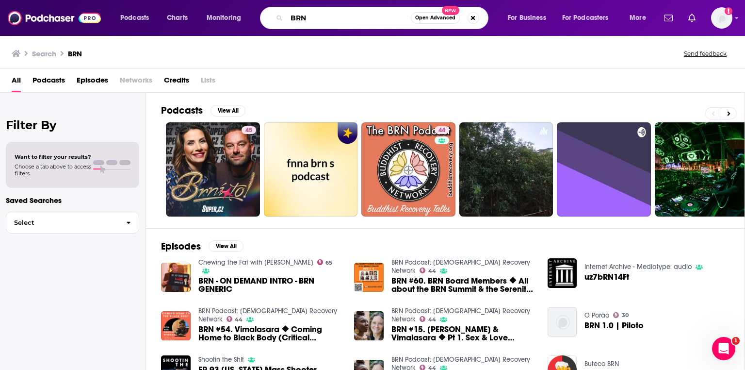
click at [314, 22] on input "BRN" at bounding box center [349, 18] width 124 height 16
paste input "Innovative Learning HQ"
type input "Innovative Learning HQ"
